Goal: Information Seeking & Learning: Learn about a topic

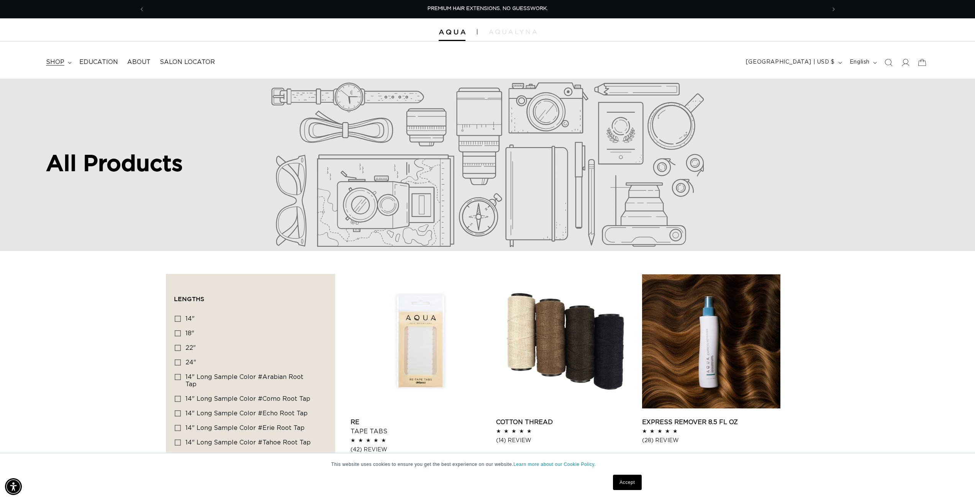
click at [61, 63] on span "shop" at bounding box center [55, 62] width 18 height 8
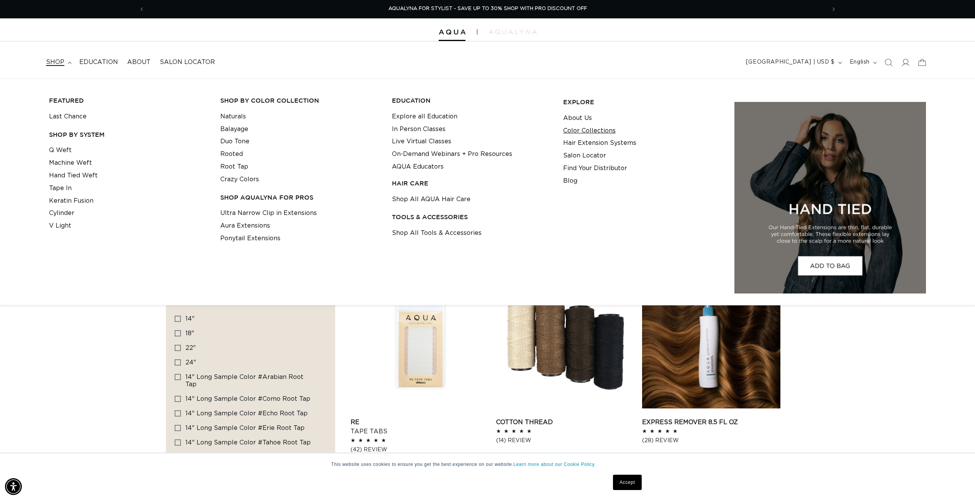
click at [573, 132] on link "Color Collections" at bounding box center [589, 130] width 52 height 13
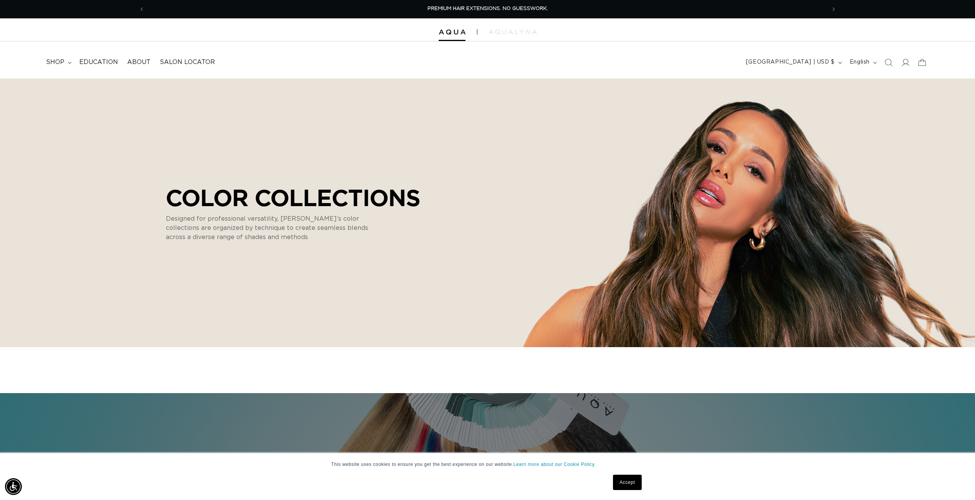
scroll to position [0, 1362]
